Goal: Find contact information: Find contact information

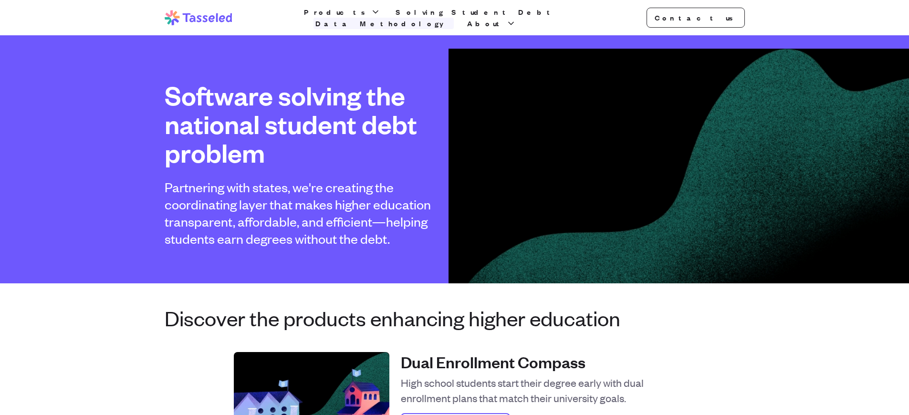
click at [454, 18] on link "Data Methodology" at bounding box center [384, 23] width 140 height 11
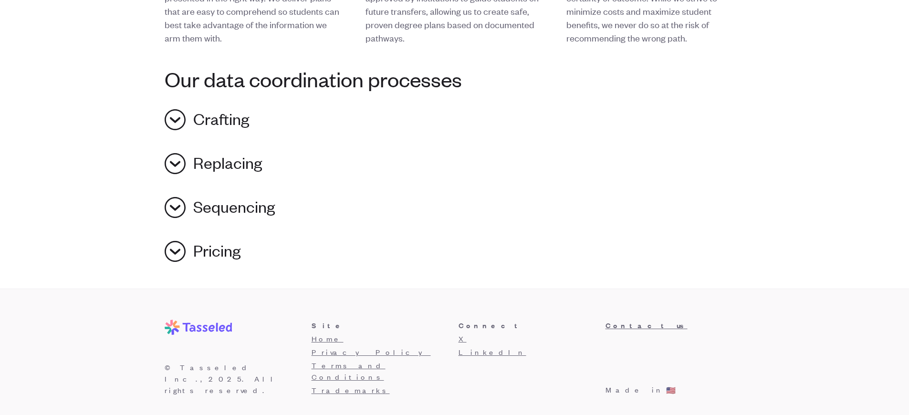
click at [528, 326] on h3 "Connect" at bounding box center [528, 325] width 139 height 11
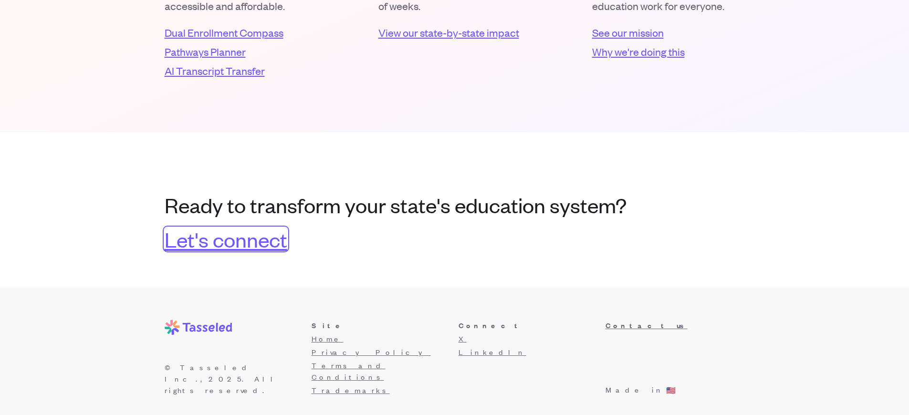
click at [225, 239] on link "Let's connect" at bounding box center [226, 239] width 123 height 23
click at [528, 326] on h3 "Connect" at bounding box center [528, 325] width 139 height 11
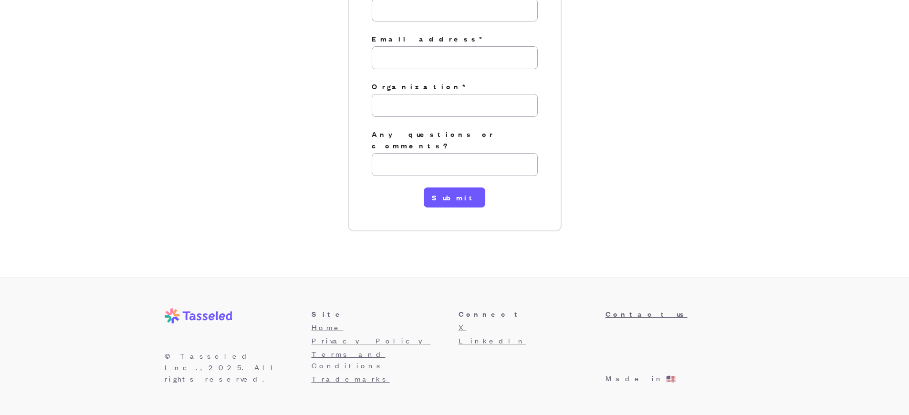
scroll to position [164, 0]
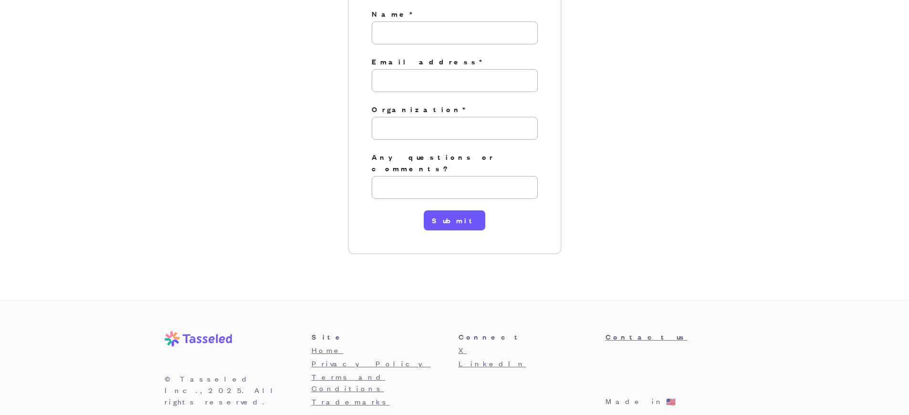
click at [528, 331] on h3 "Connect" at bounding box center [528, 336] width 139 height 11
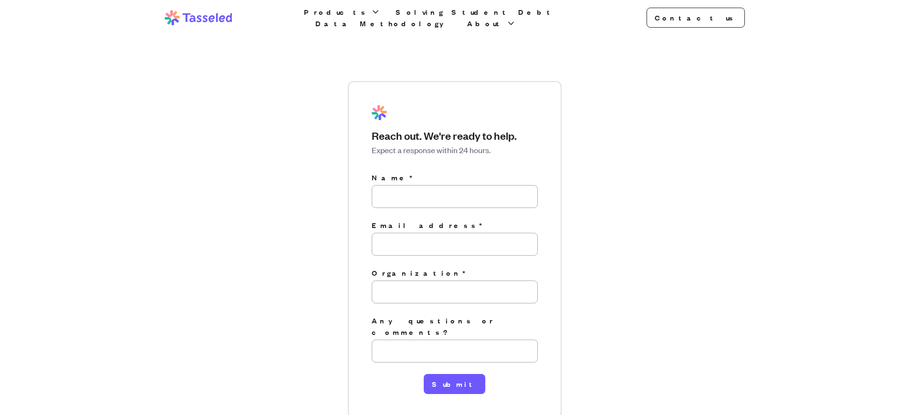
scroll to position [164, 0]
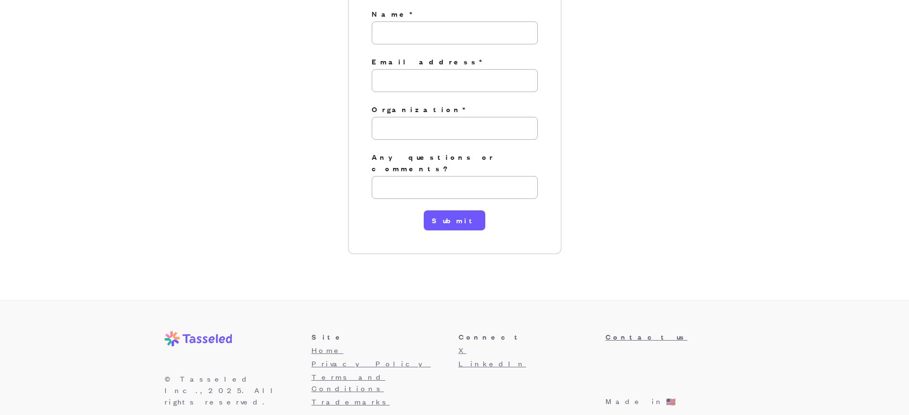
click at [528, 331] on h3 "Connect" at bounding box center [528, 336] width 139 height 11
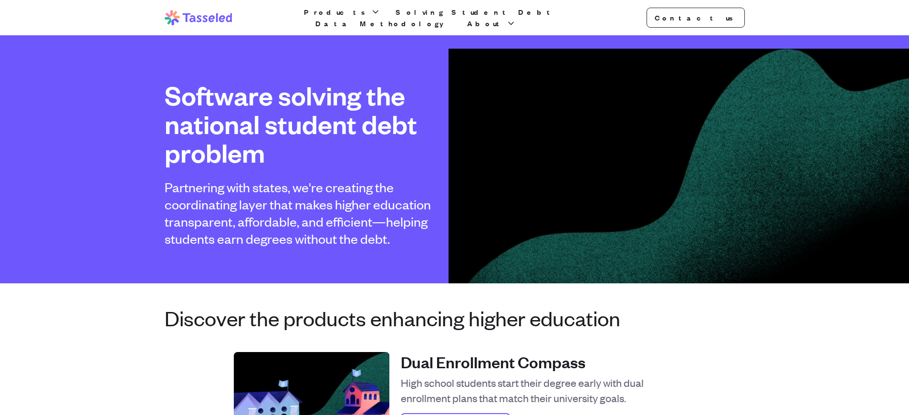
scroll to position [1988, 0]
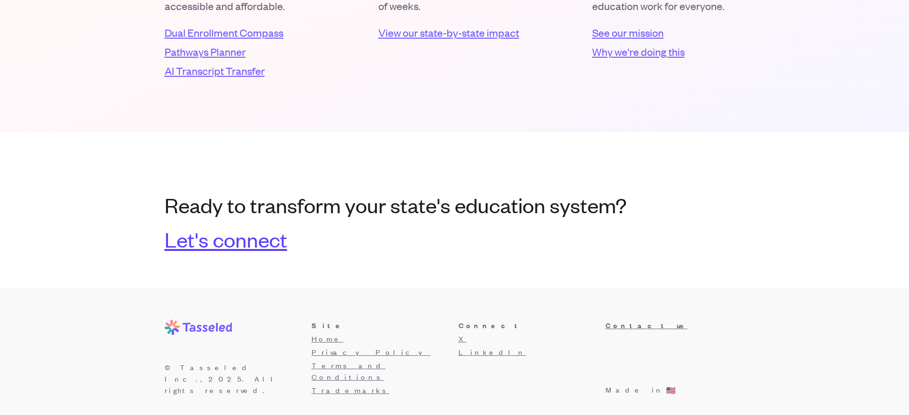
click at [225, 239] on link "Let's connect" at bounding box center [226, 239] width 123 height 23
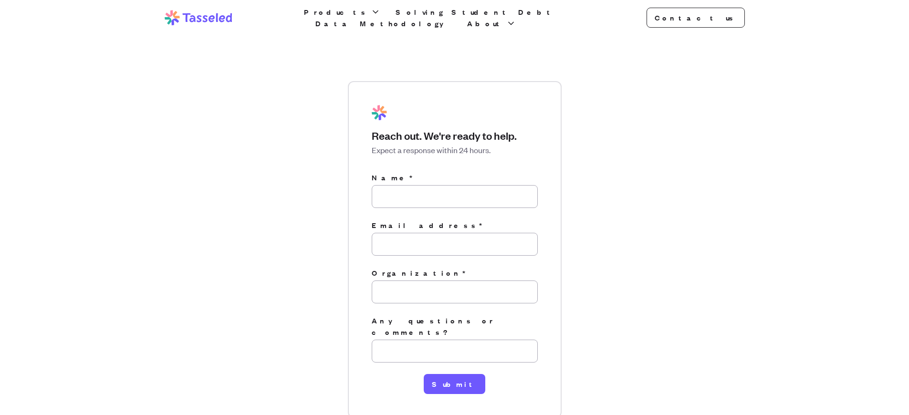
click at [454, 18] on link "Data Methodology" at bounding box center [384, 23] width 140 height 11
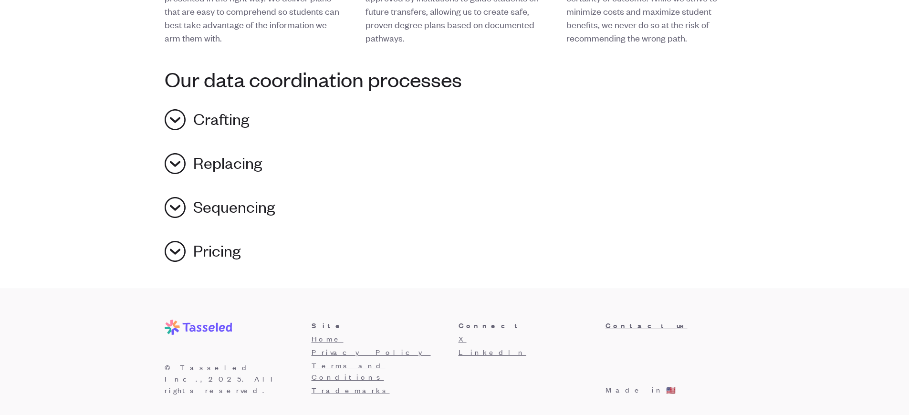
click at [528, 326] on h3 "Connect" at bounding box center [528, 325] width 139 height 11
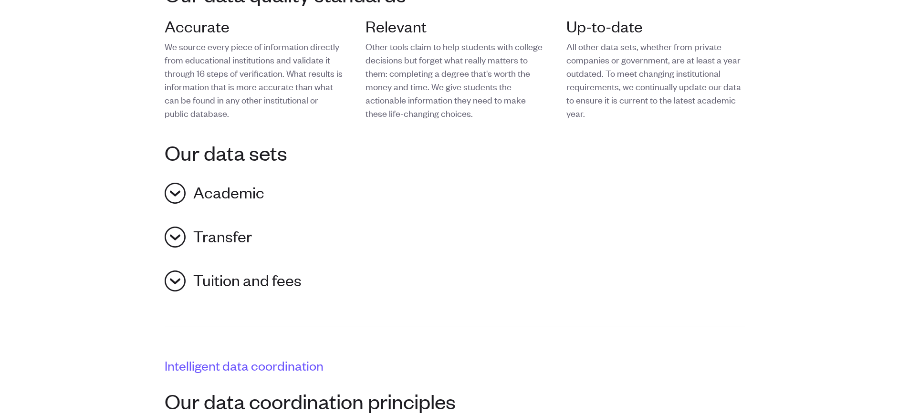
scroll to position [24, 0]
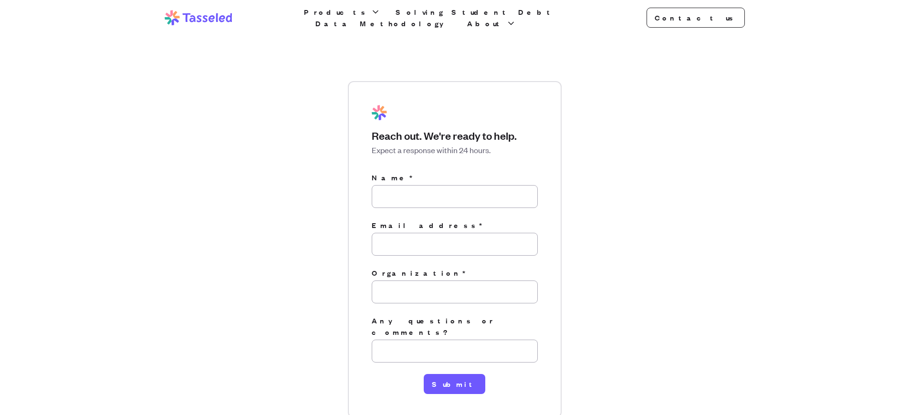
click at [454, 18] on link "Data Methodology" at bounding box center [384, 23] width 140 height 11
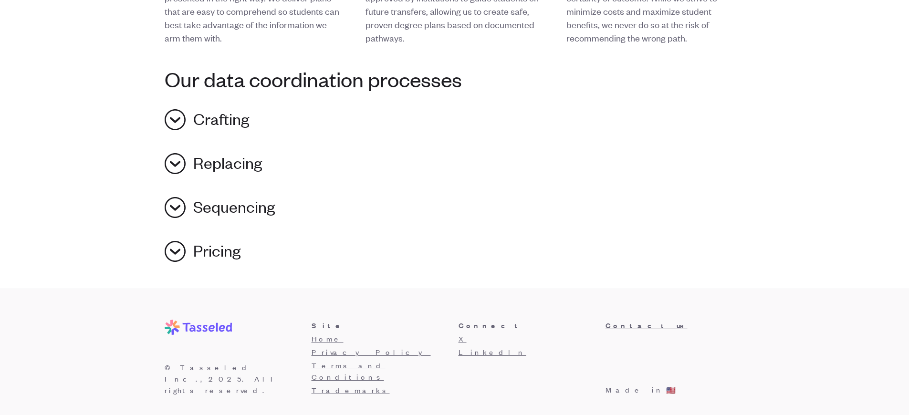
click at [528, 326] on h3 "Connect" at bounding box center [528, 325] width 139 height 11
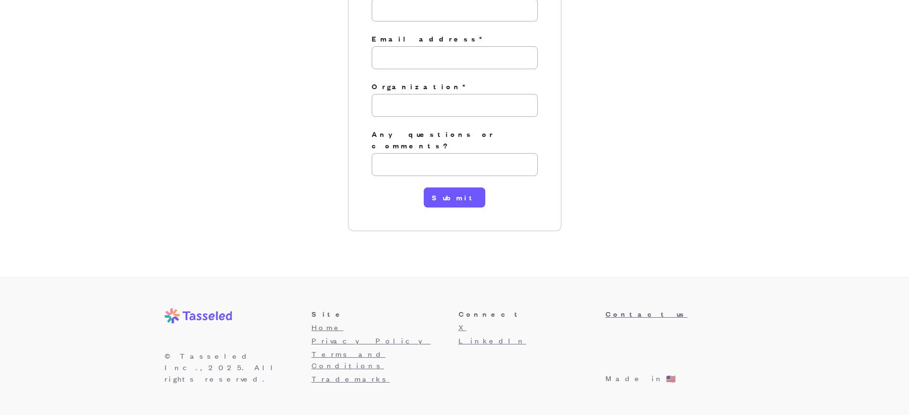
click at [528, 320] on h3 "Connect" at bounding box center [528, 313] width 139 height 11
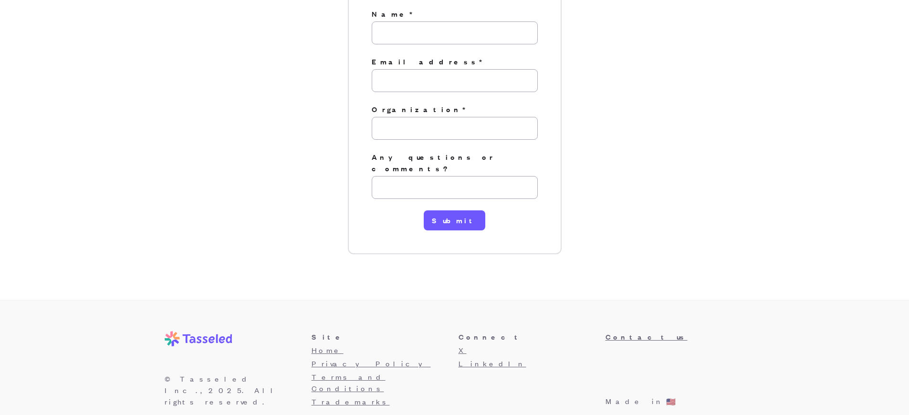
click at [528, 331] on h3 "Connect" at bounding box center [528, 336] width 139 height 11
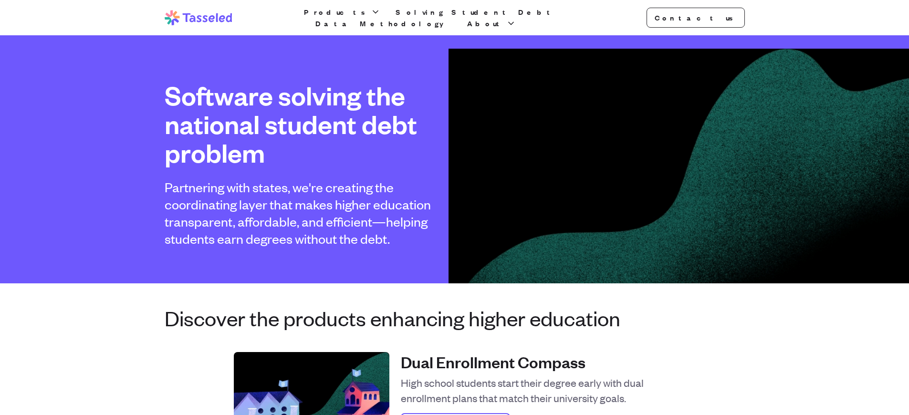
scroll to position [1988, 0]
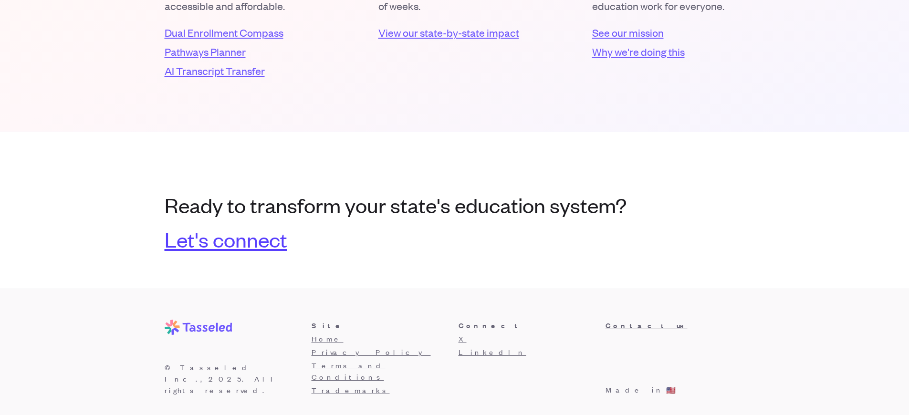
click at [225, 239] on link "Let's connect" at bounding box center [226, 239] width 123 height 23
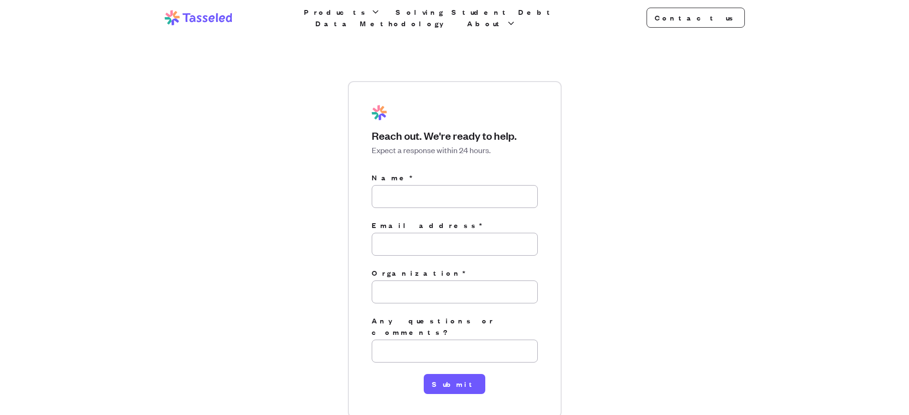
click at [454, 18] on link "Data Methodology" at bounding box center [384, 23] width 140 height 11
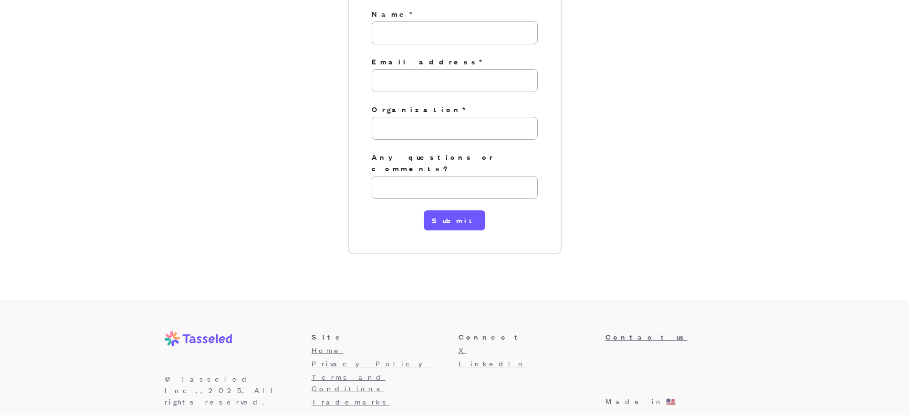
click at [528, 331] on h3 "Connect" at bounding box center [528, 336] width 139 height 11
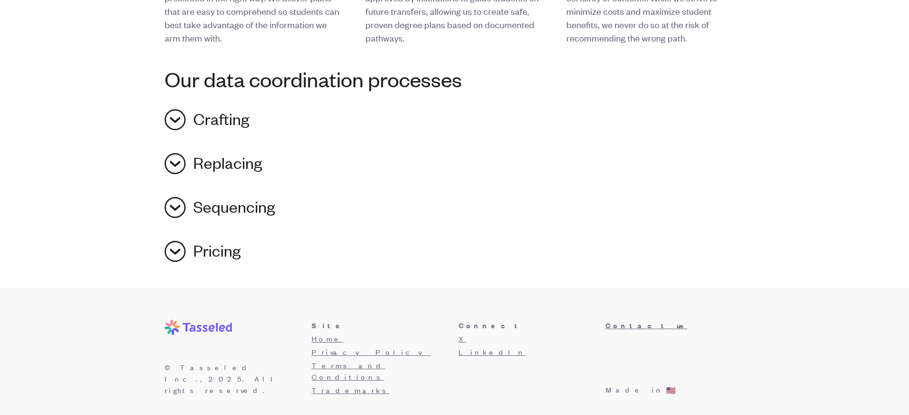
click at [528, 326] on h3 "Connect" at bounding box center [528, 325] width 139 height 11
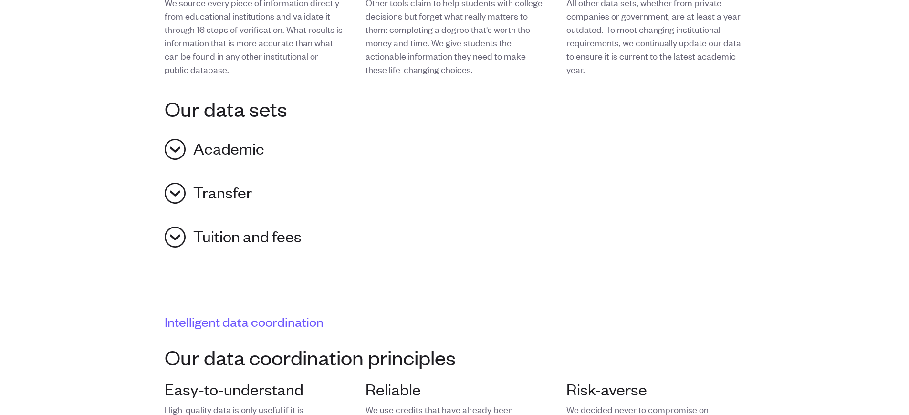
scroll to position [39, 0]
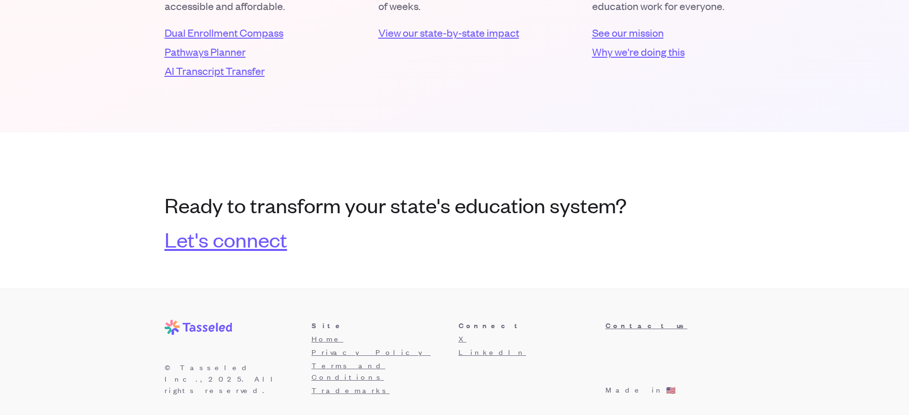
scroll to position [1988, 0]
click at [225, 239] on link "Let's connect" at bounding box center [226, 239] width 123 height 23
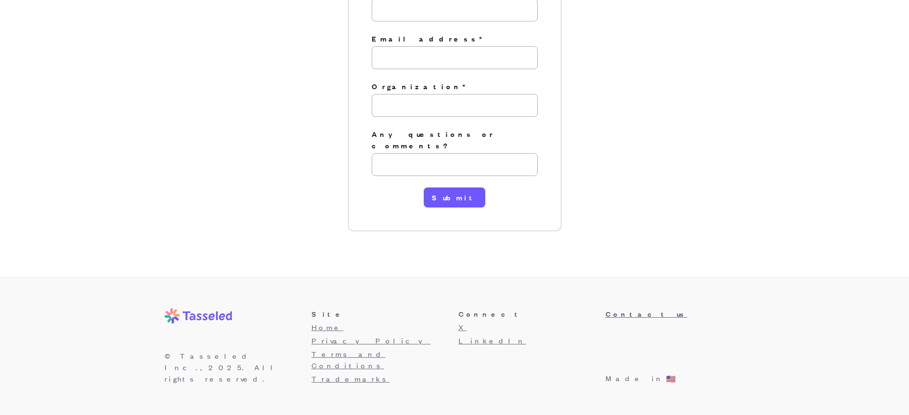
click at [528, 320] on h3 "Connect" at bounding box center [528, 313] width 139 height 11
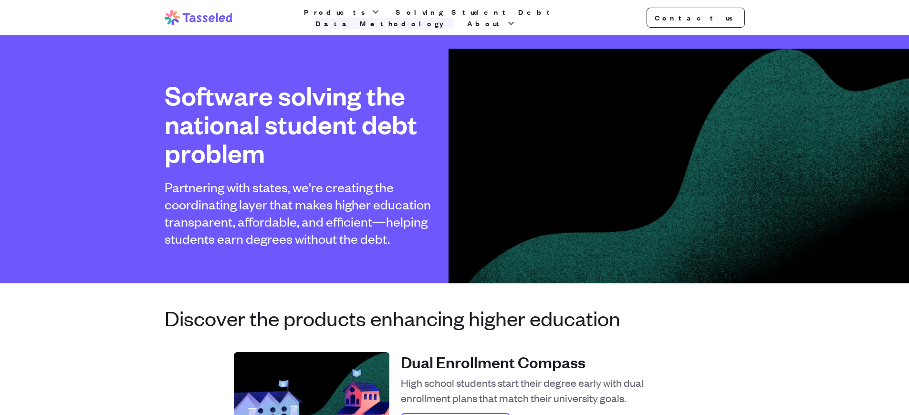
click at [454, 18] on link "Data Methodology" at bounding box center [384, 23] width 140 height 11
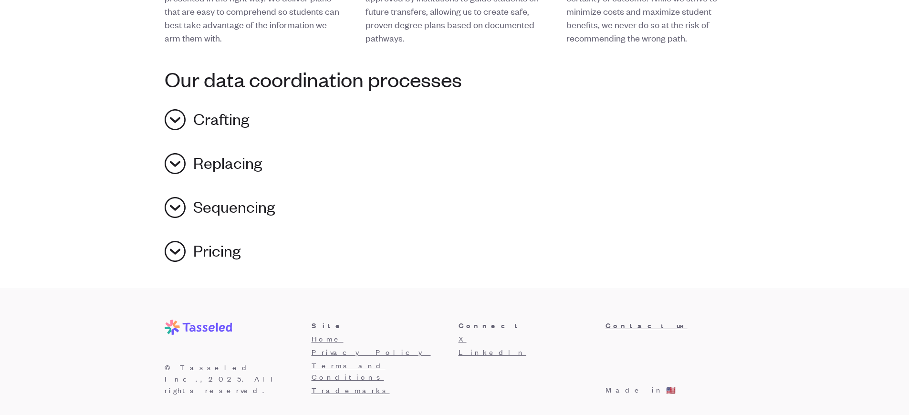
click at [528, 326] on h3 "Connect" at bounding box center [528, 325] width 139 height 11
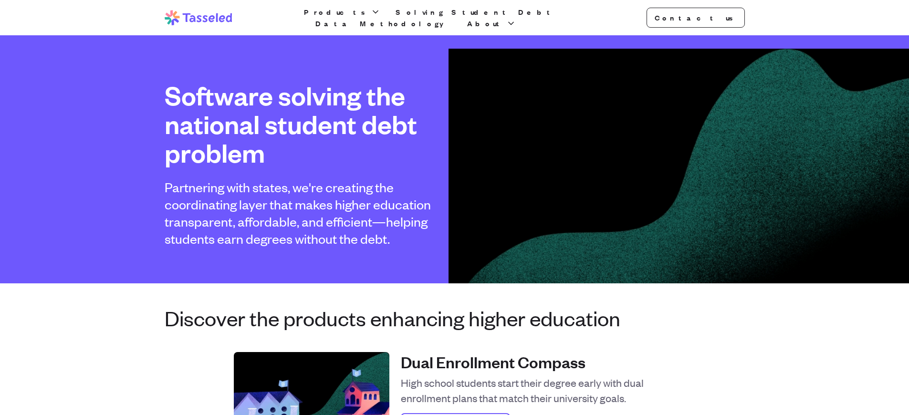
scroll to position [1988, 0]
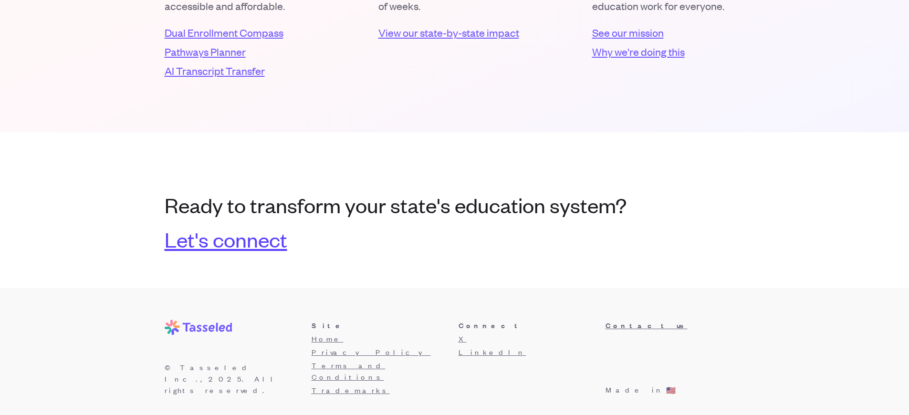
click at [225, 239] on link "Let's connect" at bounding box center [226, 239] width 123 height 23
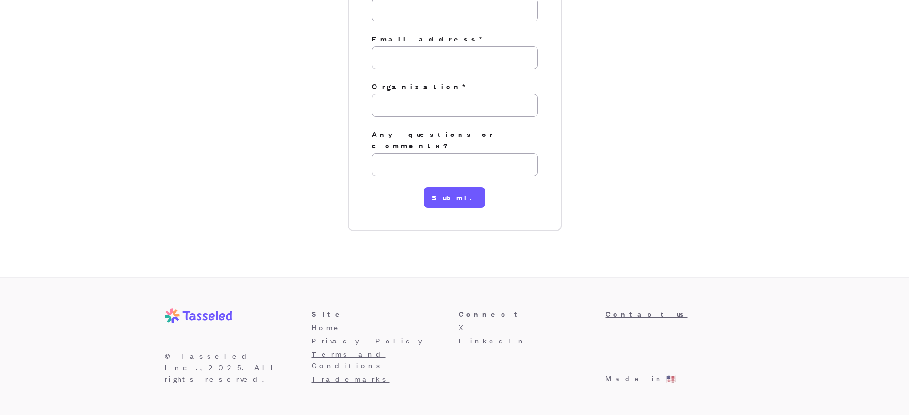
click at [528, 320] on h3 "Connect" at bounding box center [528, 313] width 139 height 11
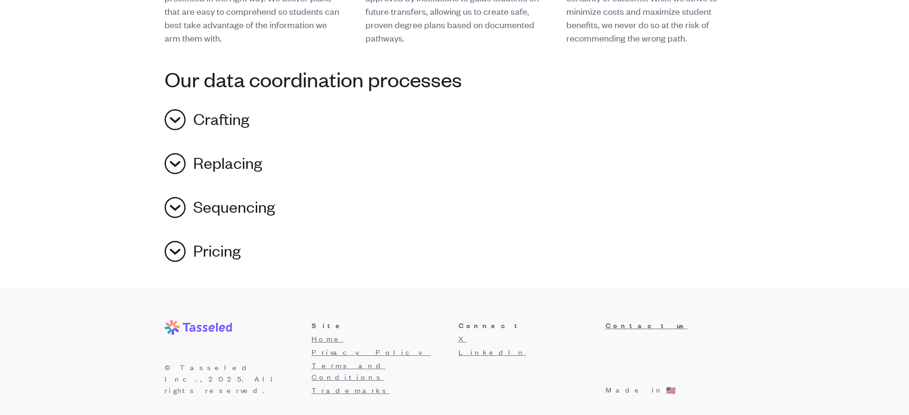
click at [528, 326] on h3 "Connect" at bounding box center [528, 325] width 139 height 11
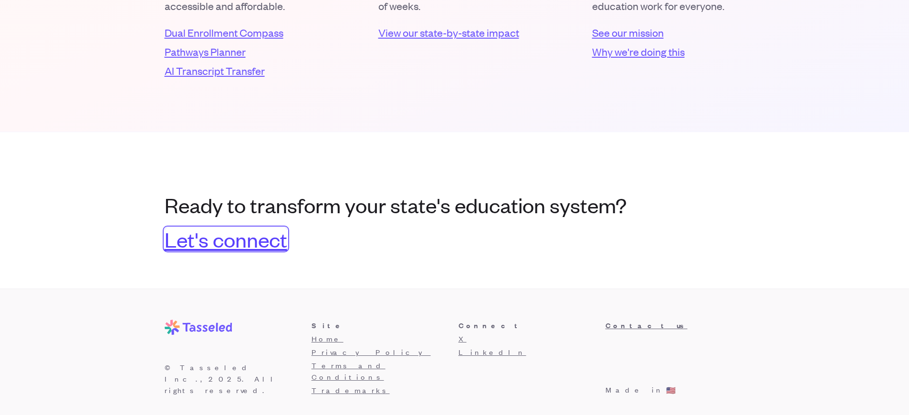
click at [225, 239] on link "Let's connect" at bounding box center [226, 239] width 123 height 23
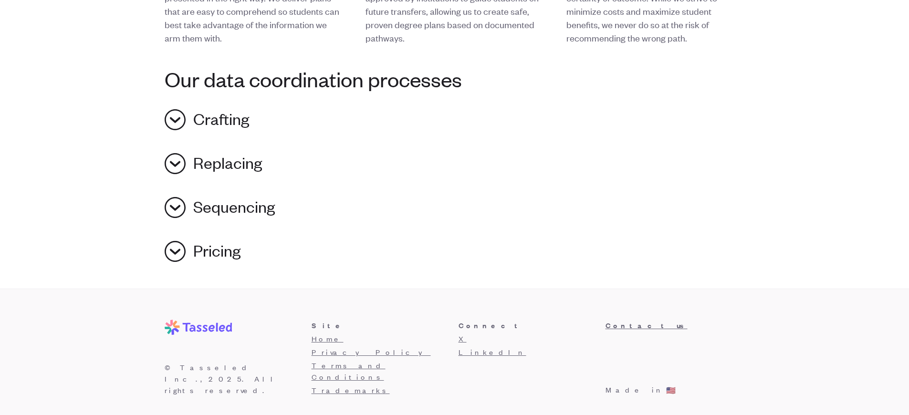
click at [528, 326] on h3 "Connect" at bounding box center [528, 325] width 139 height 11
